Goal: Task Accomplishment & Management: Complete application form

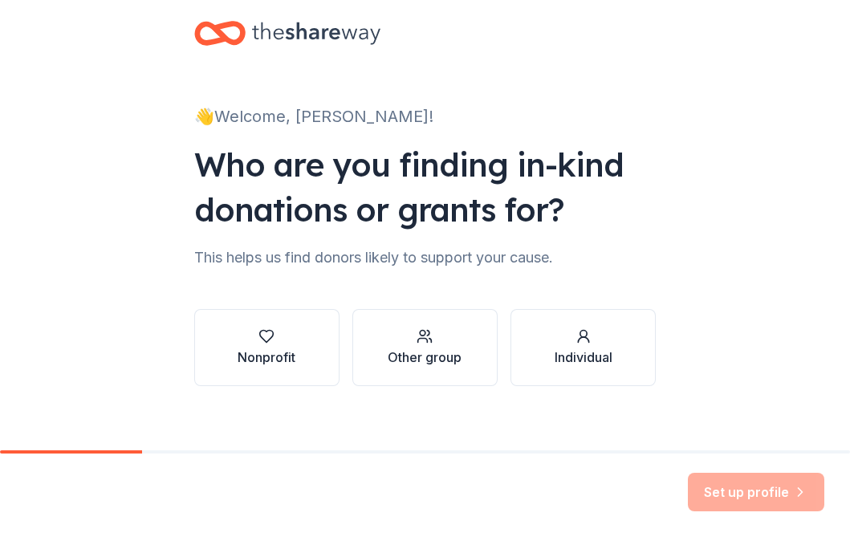
scroll to position [37, 0]
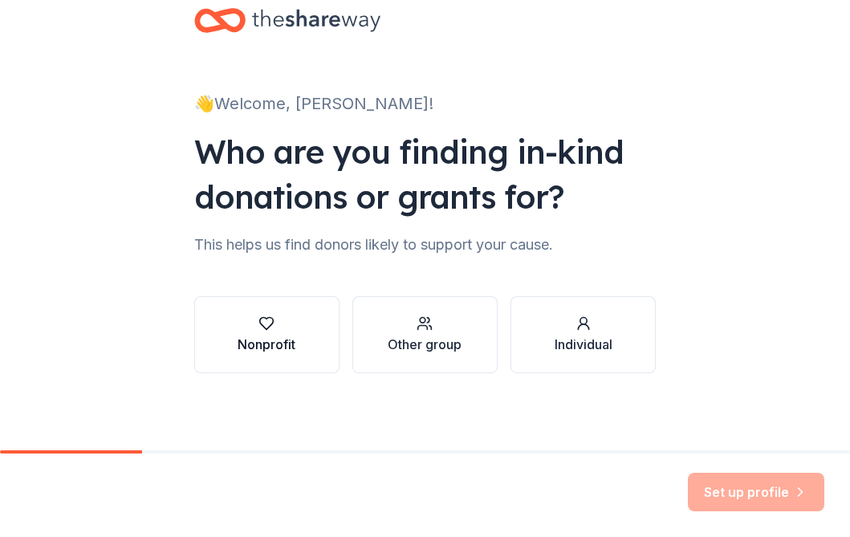
click at [321, 321] on button "Nonprofit" at bounding box center [266, 334] width 145 height 77
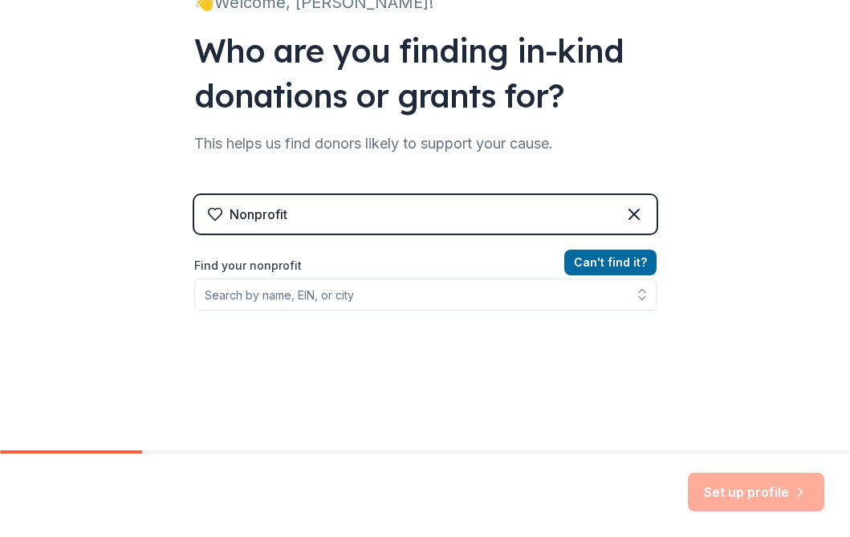
scroll to position [150, 0]
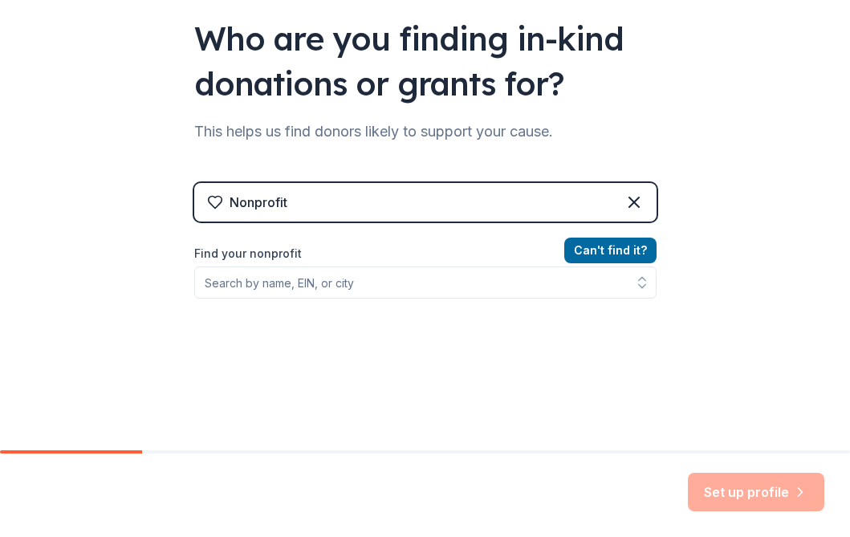
click at [521, 203] on div "Nonprofit" at bounding box center [425, 202] width 463 height 39
click at [627, 198] on icon at bounding box center [634, 202] width 19 height 19
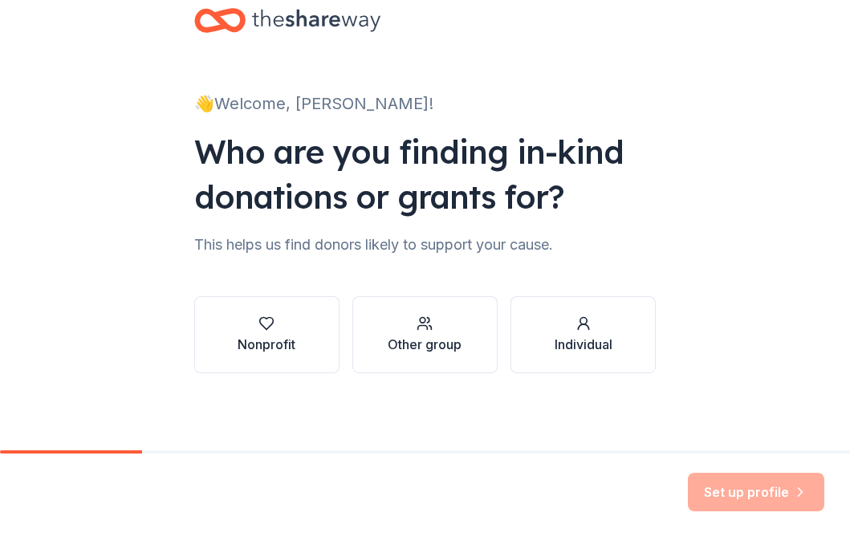
scroll to position [37, 0]
click at [460, 322] on div "button" at bounding box center [425, 324] width 74 height 16
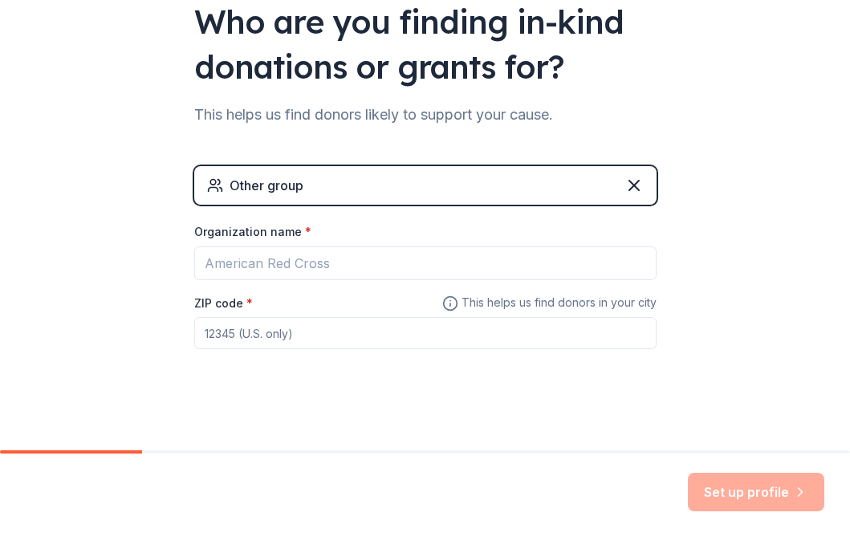
scroll to position [172, 0]
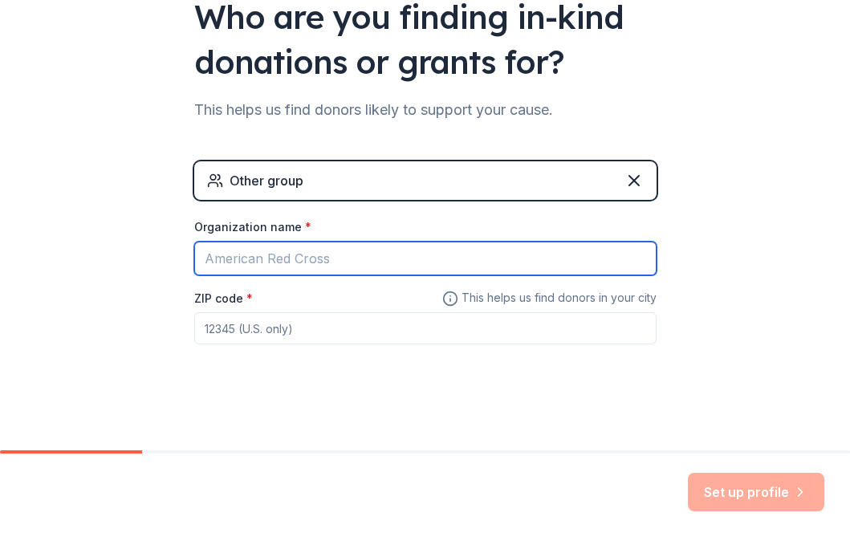
click at [451, 258] on input "Organization name *" at bounding box center [425, 259] width 463 height 34
type input "[GEOGRAPHIC_DATA]"
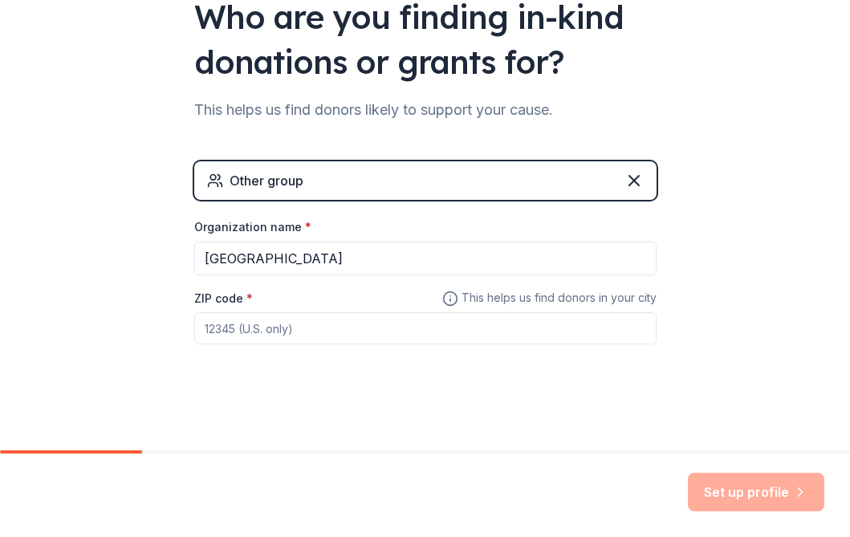
click at [277, 330] on input "ZIP code *" at bounding box center [425, 328] width 463 height 32
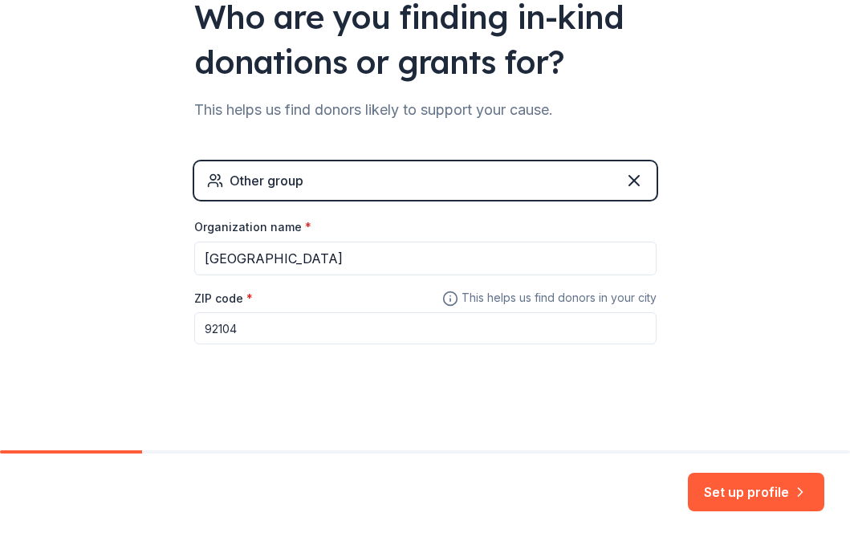
type input "92104"
click at [729, 470] on div "Set up profile" at bounding box center [425, 496] width 850 height 84
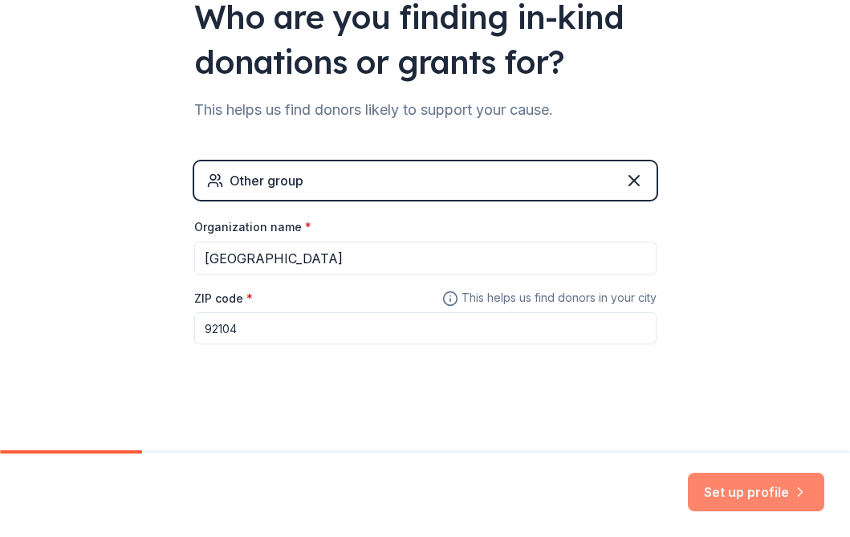
click at [729, 478] on button "Set up profile" at bounding box center [756, 492] width 137 height 39
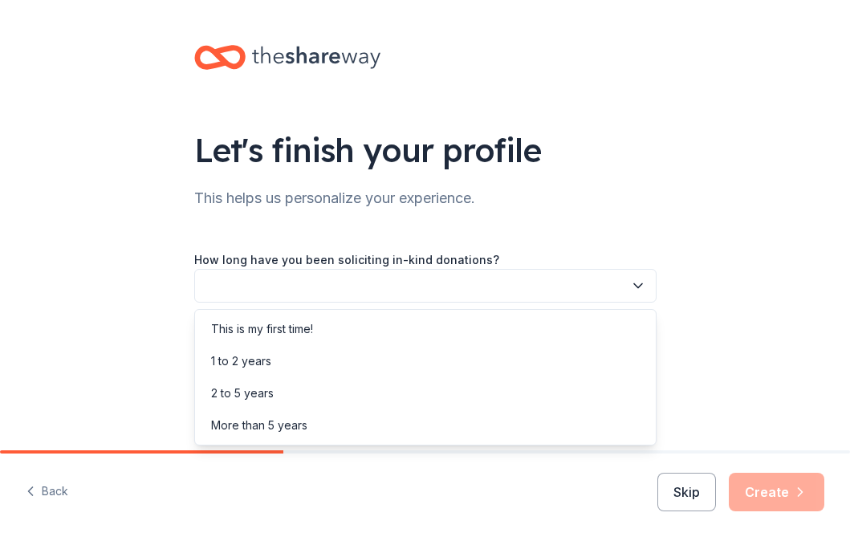
click at [554, 296] on button "button" at bounding box center [425, 286] width 463 height 34
click at [530, 426] on div "More than 5 years" at bounding box center [425, 426] width 454 height 32
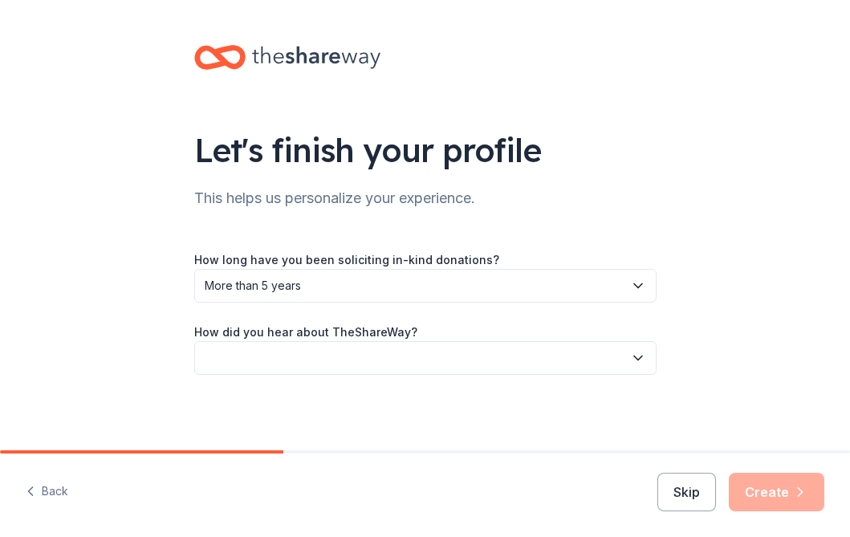
click at [512, 375] on div "Let's finish your profile This helps us personalize your experience. How long h…" at bounding box center [426, 226] width 514 height 452
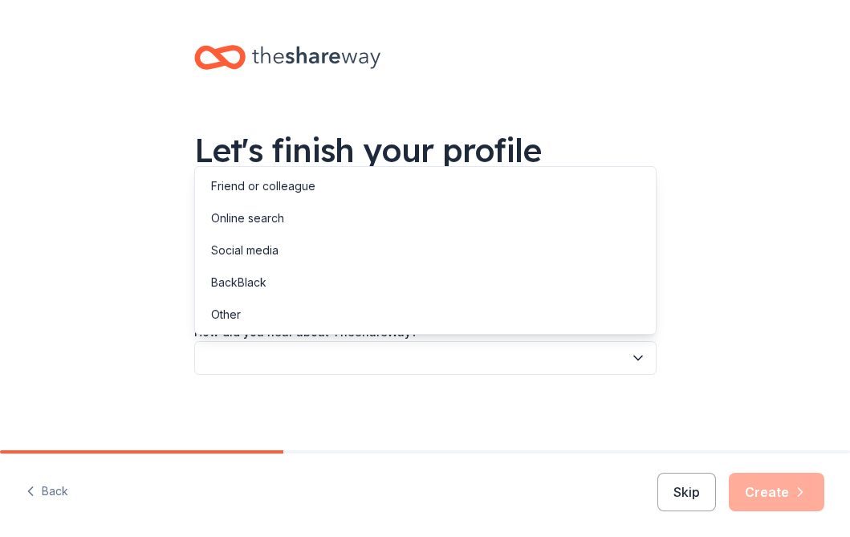
click at [512, 366] on button "button" at bounding box center [425, 358] width 463 height 34
click at [512, 259] on div "Social media" at bounding box center [425, 250] width 454 height 32
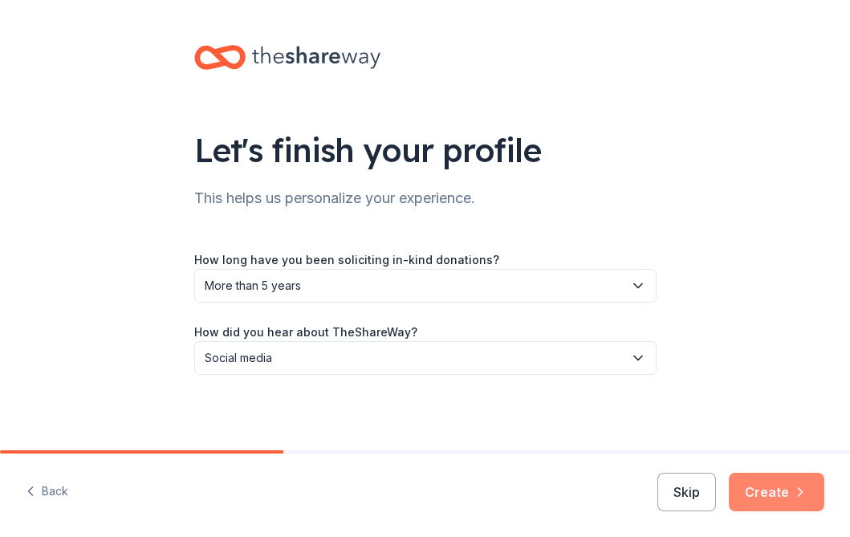
click at [774, 489] on button "Create" at bounding box center [777, 492] width 96 height 39
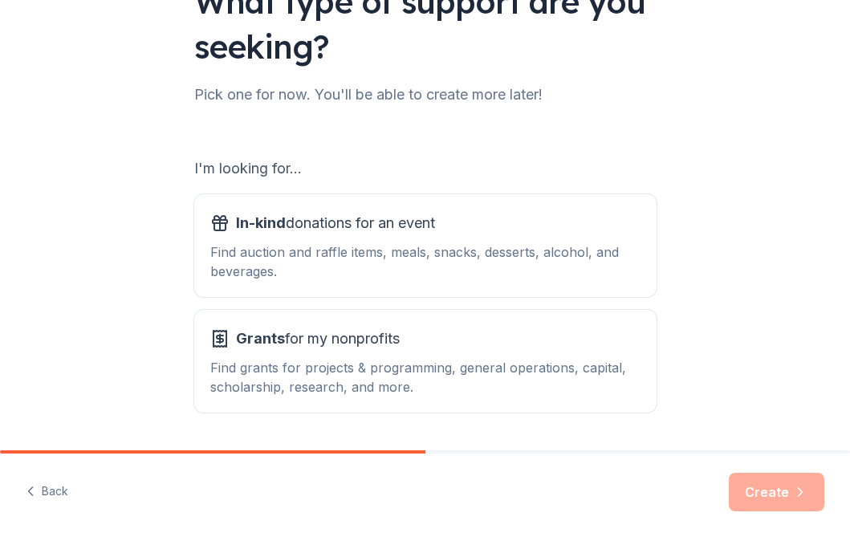
scroll to position [153, 0]
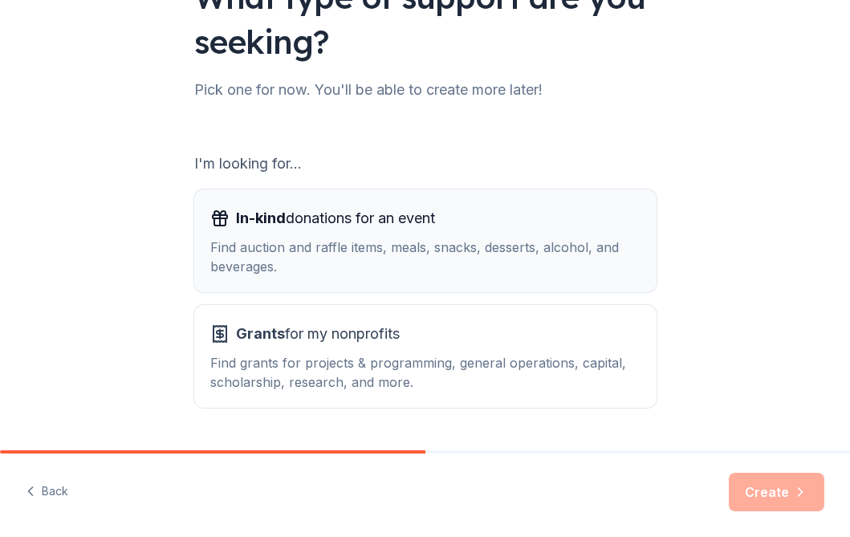
click at [597, 257] on div "Find auction and raffle items, meals, snacks, desserts, alcohol, and beverages." at bounding box center [425, 257] width 430 height 39
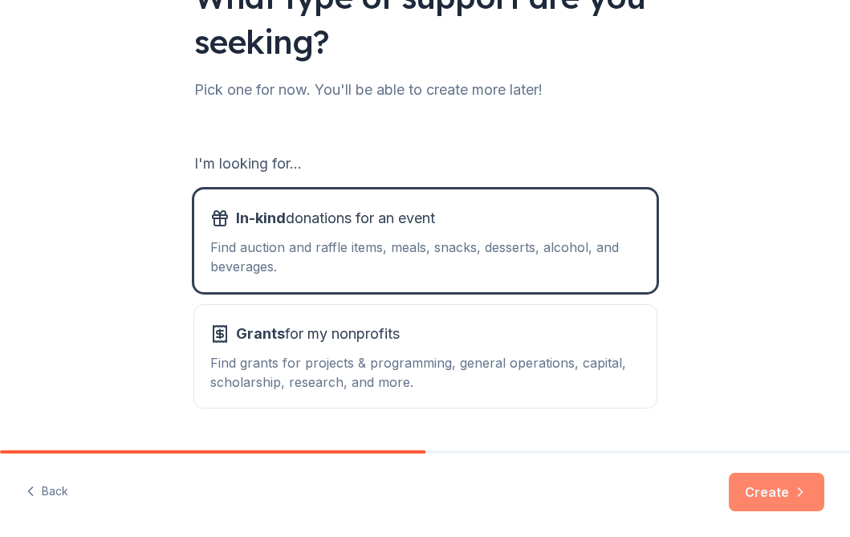
click at [745, 487] on button "Create" at bounding box center [777, 492] width 96 height 39
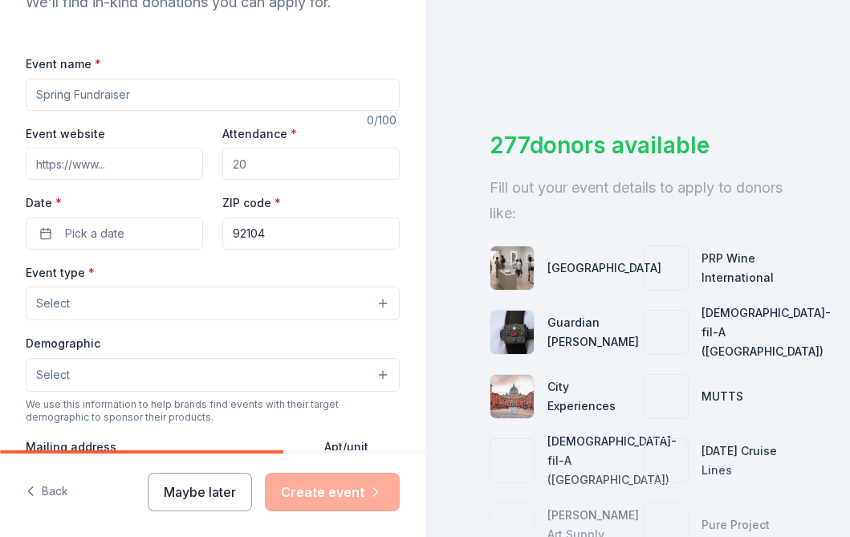
scroll to position [197, 0]
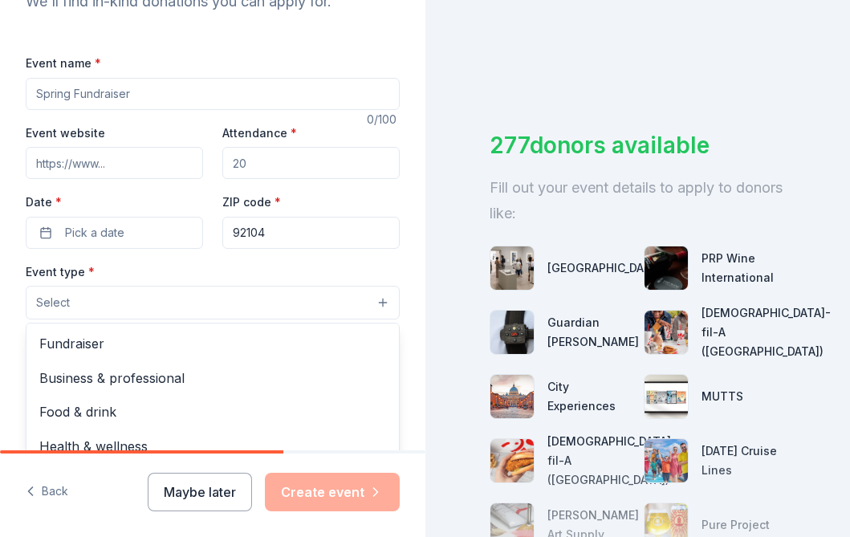
click at [231, 309] on button "Select" at bounding box center [213, 303] width 374 height 34
click at [231, 308] on button "Select" at bounding box center [213, 303] width 374 height 34
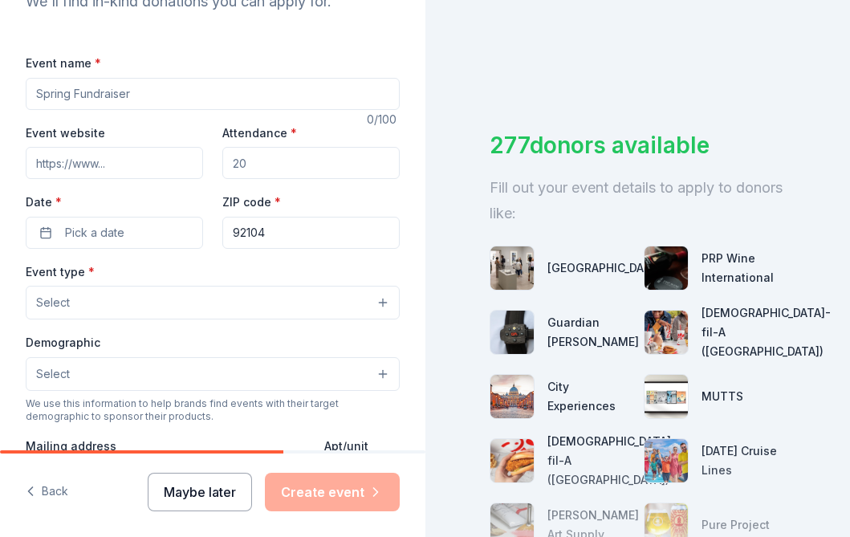
click at [235, 499] on button "Maybe later" at bounding box center [200, 492] width 104 height 39
click at [209, 496] on button "Maybe later" at bounding box center [200, 492] width 104 height 39
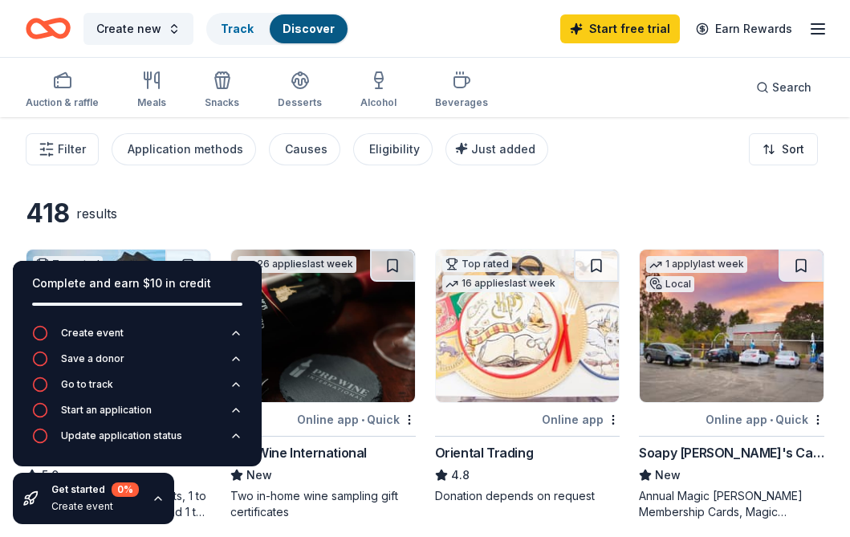
click at [161, 497] on icon "button" at bounding box center [158, 498] width 13 height 13
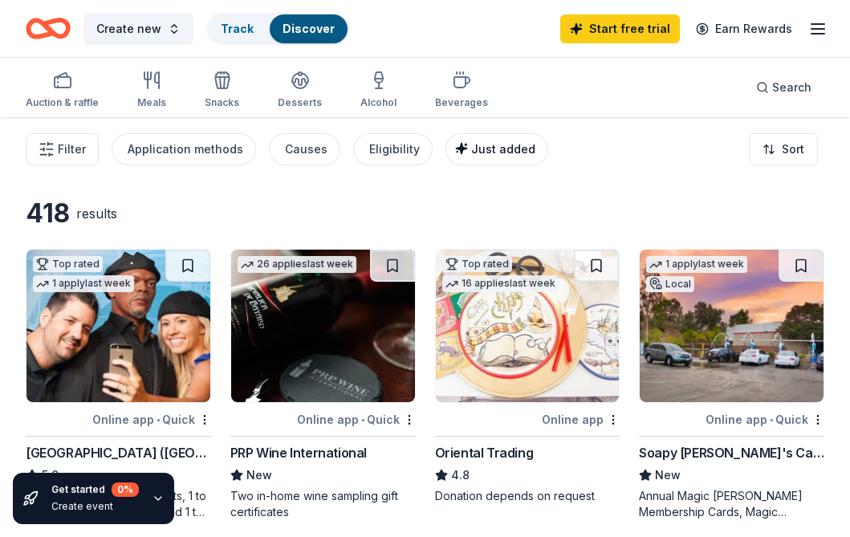
click at [471, 154] on span "Just added" at bounding box center [503, 149] width 64 height 14
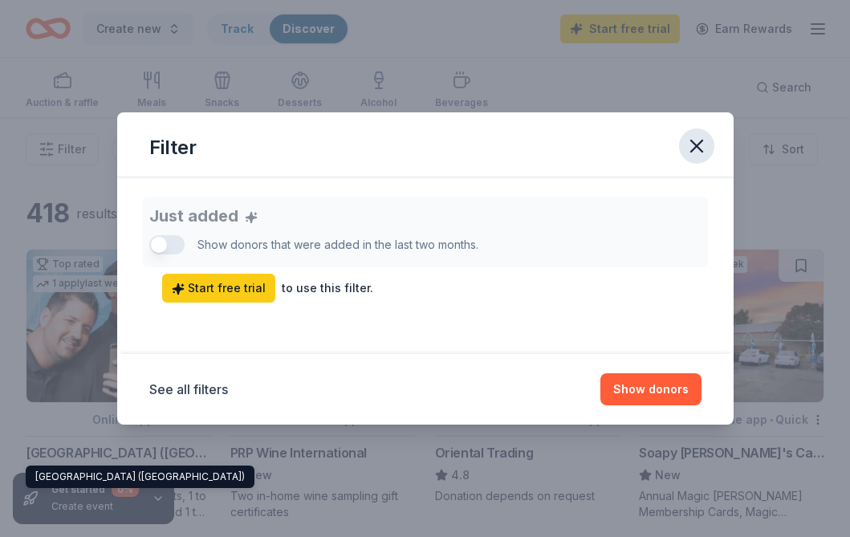
click at [699, 142] on icon "button" at bounding box center [696, 146] width 11 height 11
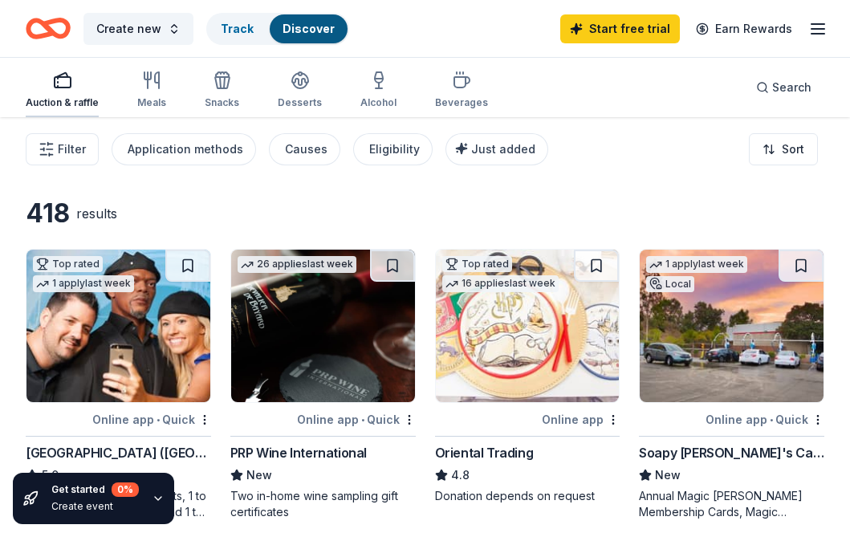
click at [62, 93] on div "Auction & raffle" at bounding box center [62, 90] width 73 height 39
click at [226, 28] on link "Track" at bounding box center [237, 29] width 33 height 14
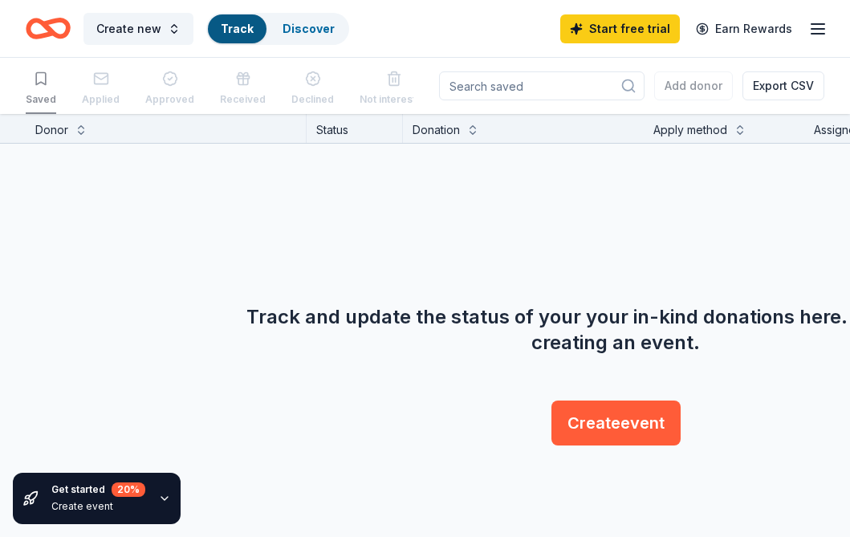
scroll to position [1, 0]
click at [283, 26] on link "Discover" at bounding box center [309, 29] width 52 height 14
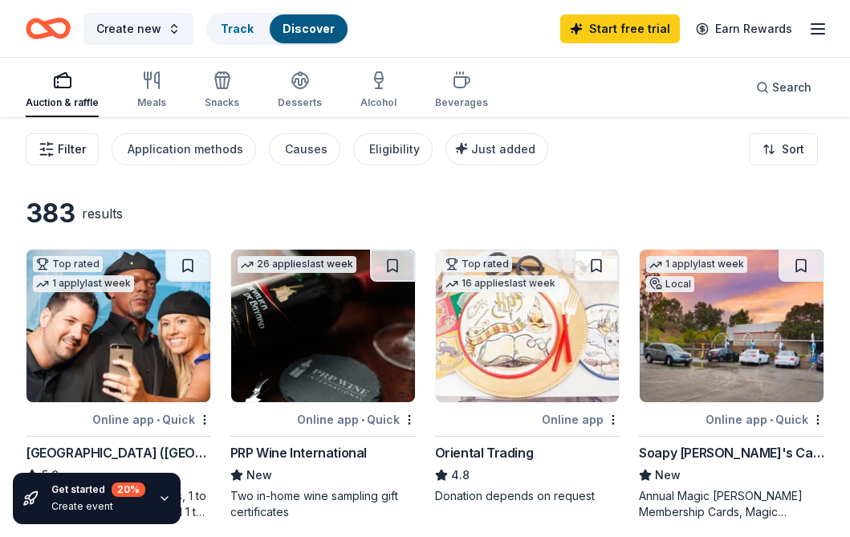
click at [69, 161] on button "Filter" at bounding box center [62, 149] width 73 height 32
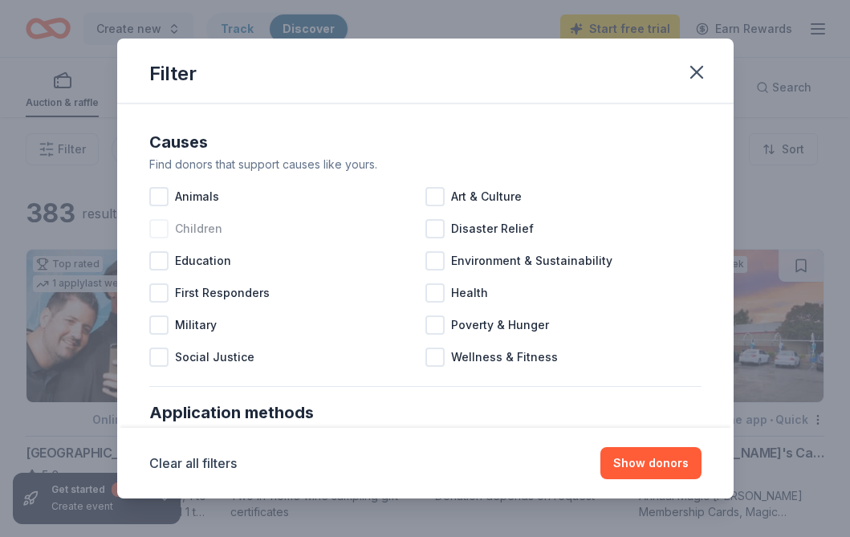
click at [214, 226] on span "Children" at bounding box center [198, 228] width 47 height 19
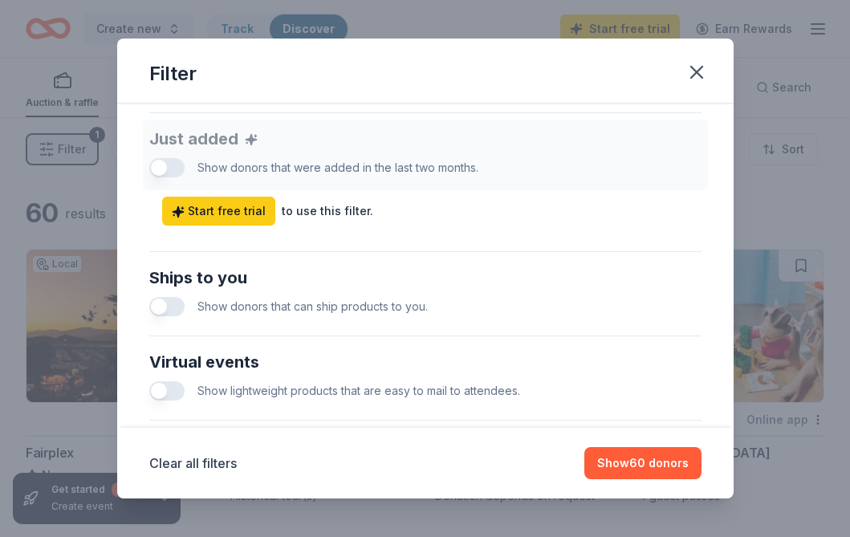
scroll to position [625, 0]
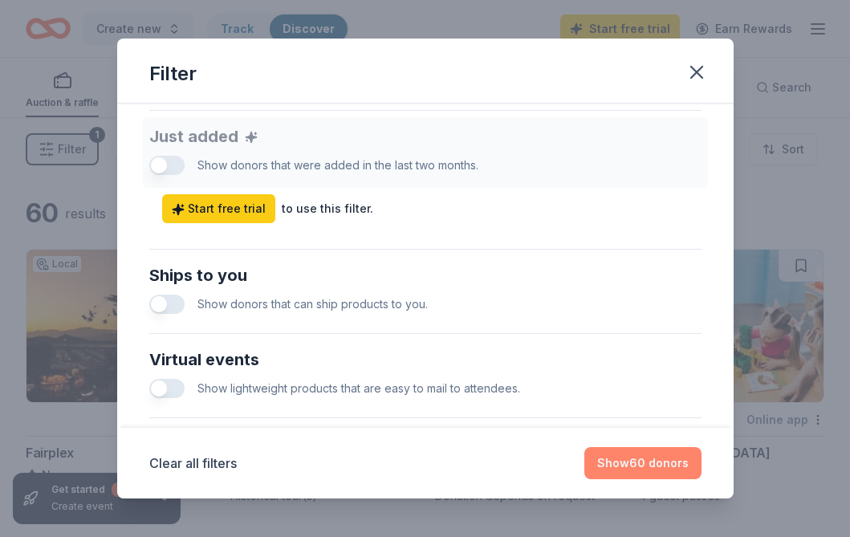
click at [638, 465] on button "Show 60 donors" at bounding box center [643, 463] width 117 height 32
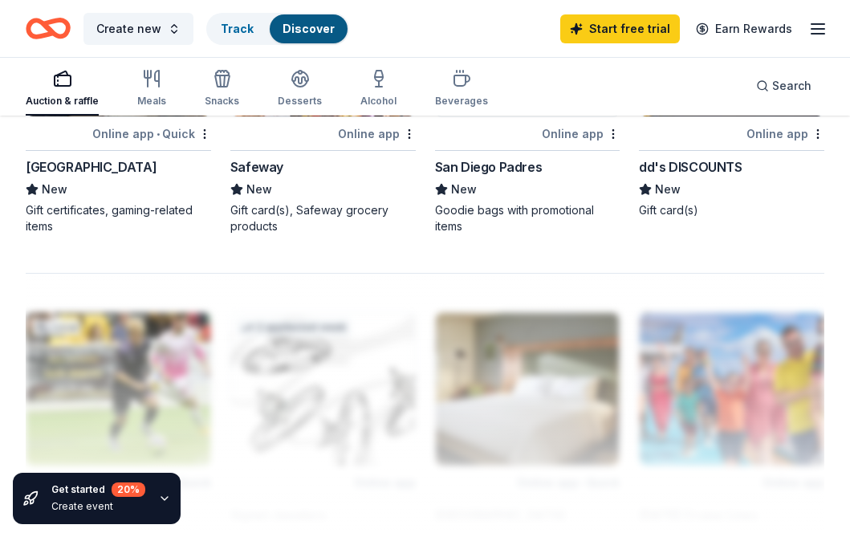
scroll to position [1481, 0]
